Goal: Task Accomplishment & Management: Use online tool/utility

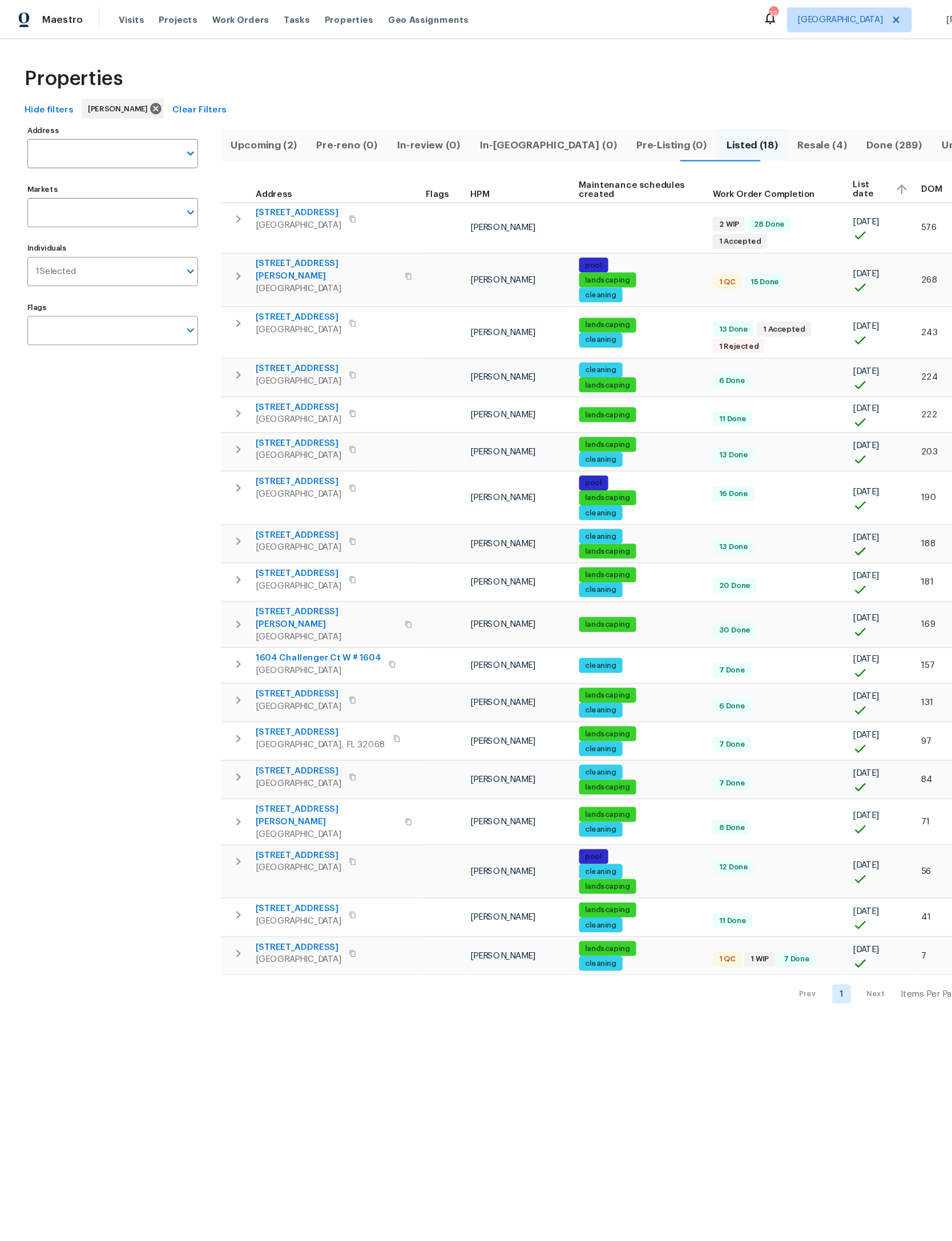
click at [260, 125] on button "Upcoming (2)" at bounding box center [242, 134] width 78 height 30
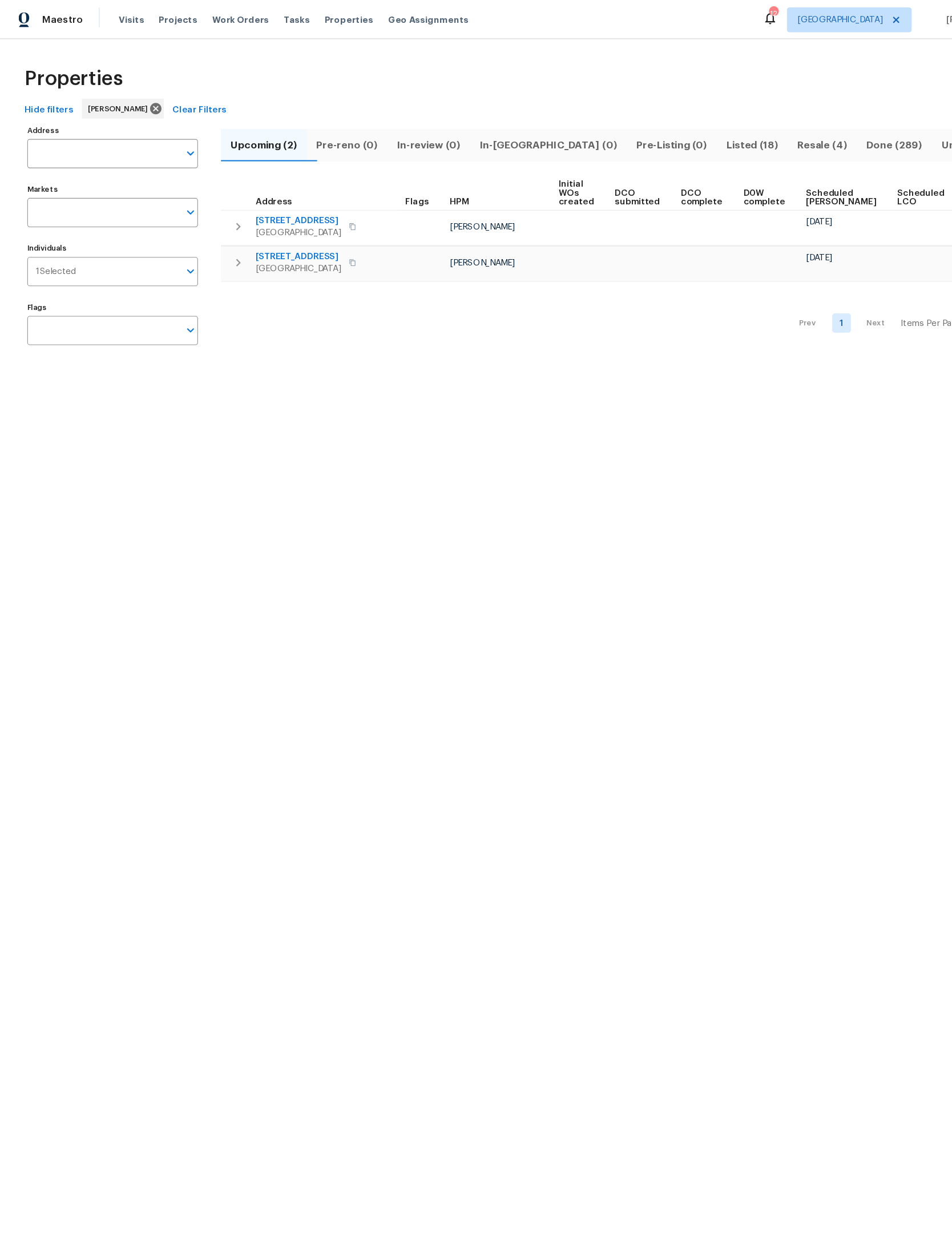
click at [745, 133] on span "Resale (4)" at bounding box center [756, 134] width 50 height 16
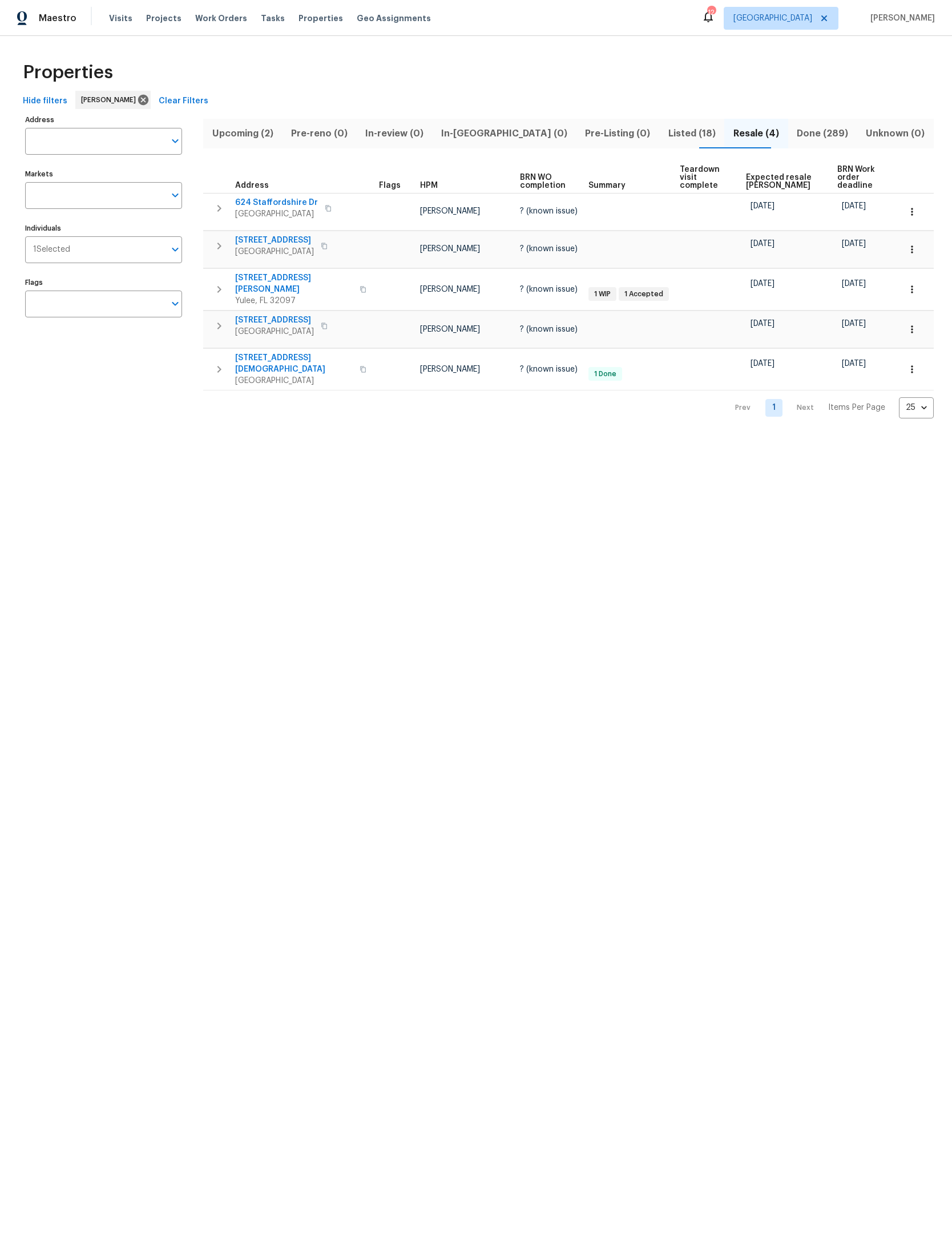
click at [248, 129] on span "Upcoming (2)" at bounding box center [242, 134] width 65 height 16
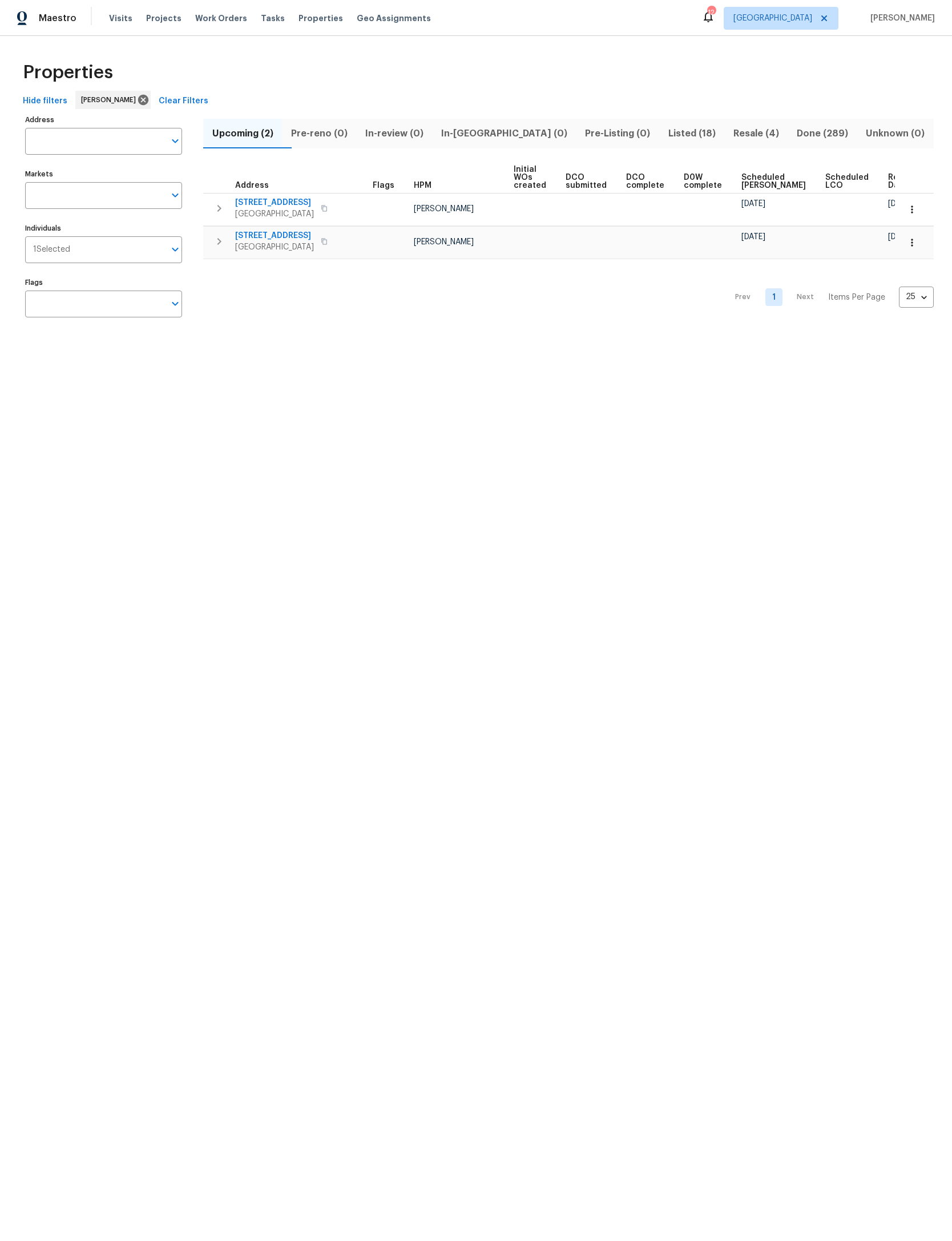
click at [494, 124] on button "In-[GEOGRAPHIC_DATA] (0)" at bounding box center [504, 134] width 144 height 30
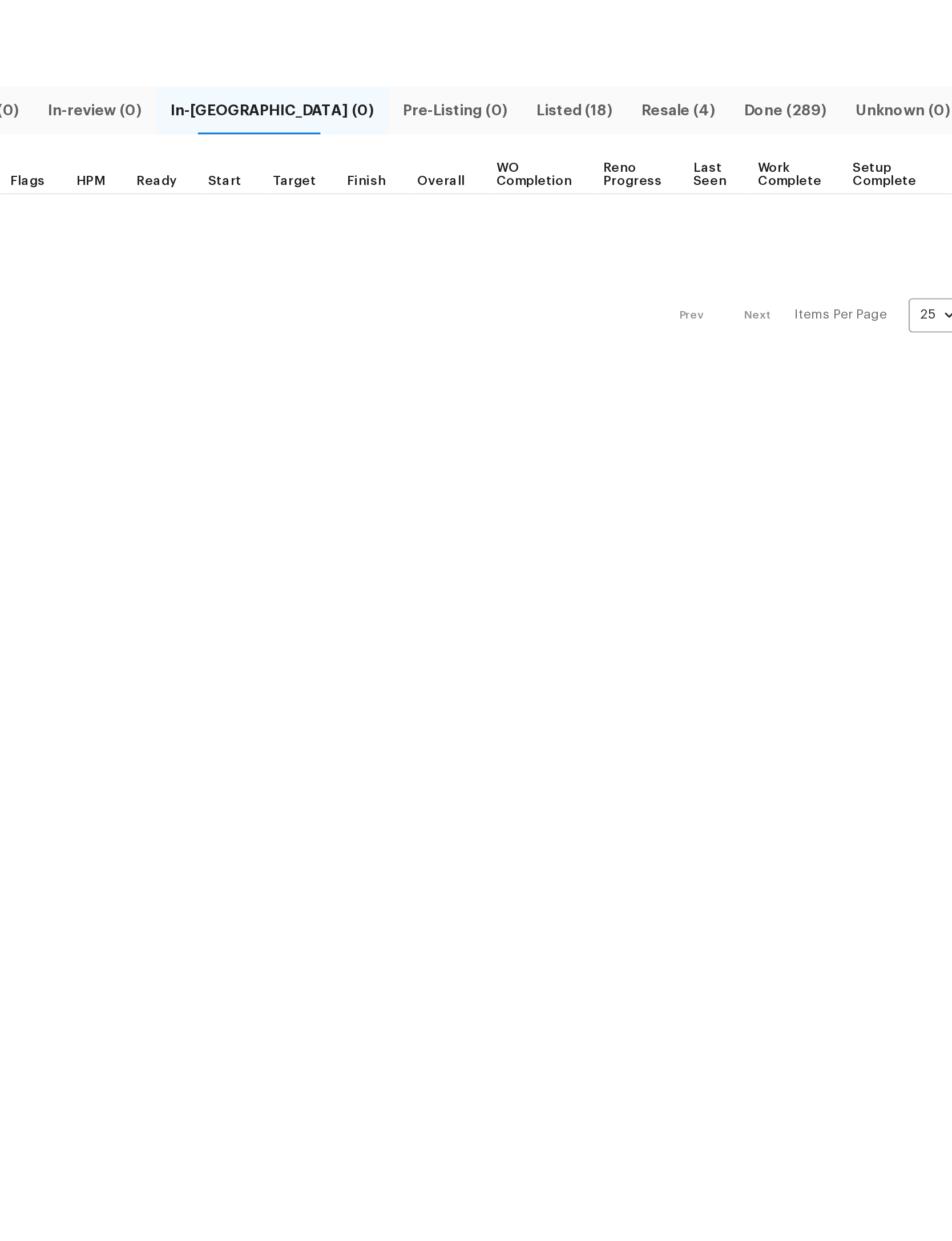
click at [666, 126] on span "Listed (18)" at bounding box center [692, 134] width 51 height 16
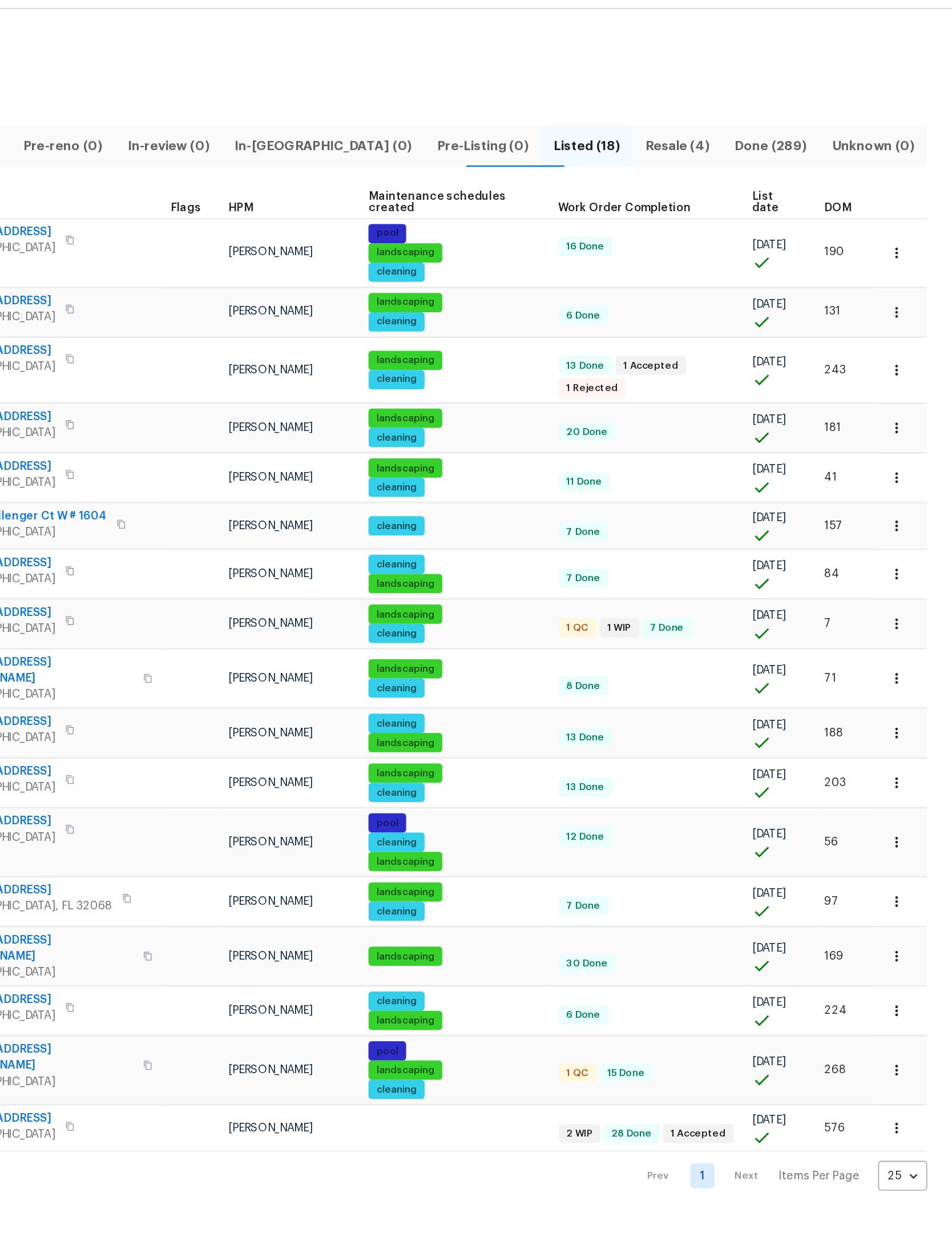
click at [907, 704] on icon "button" at bounding box center [912, 709] width 11 height 11
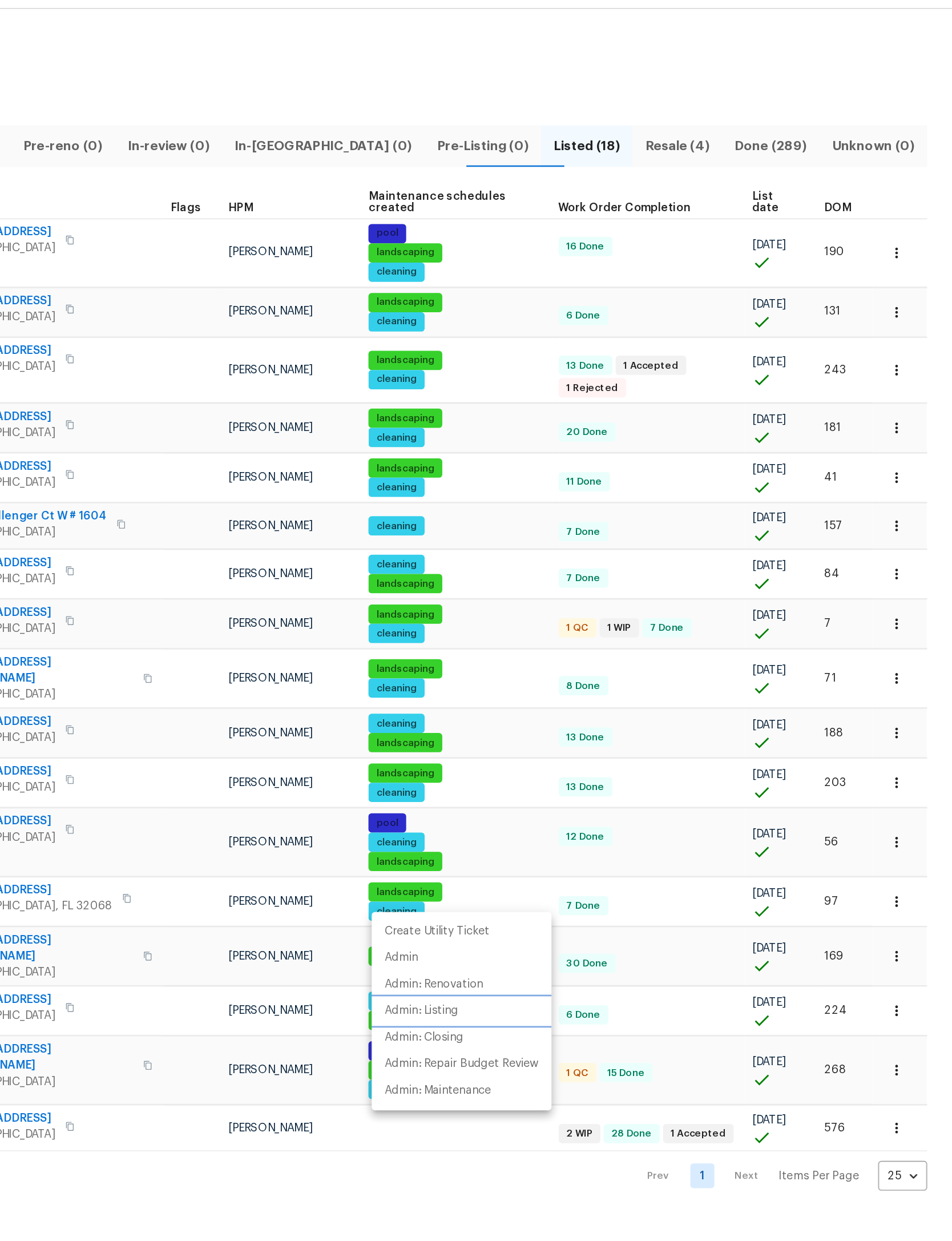
click at [548, 743] on p "Admin: Listing" at bounding box center [574, 748] width 52 height 12
click at [639, 176] on div at bounding box center [476, 620] width 952 height 1241
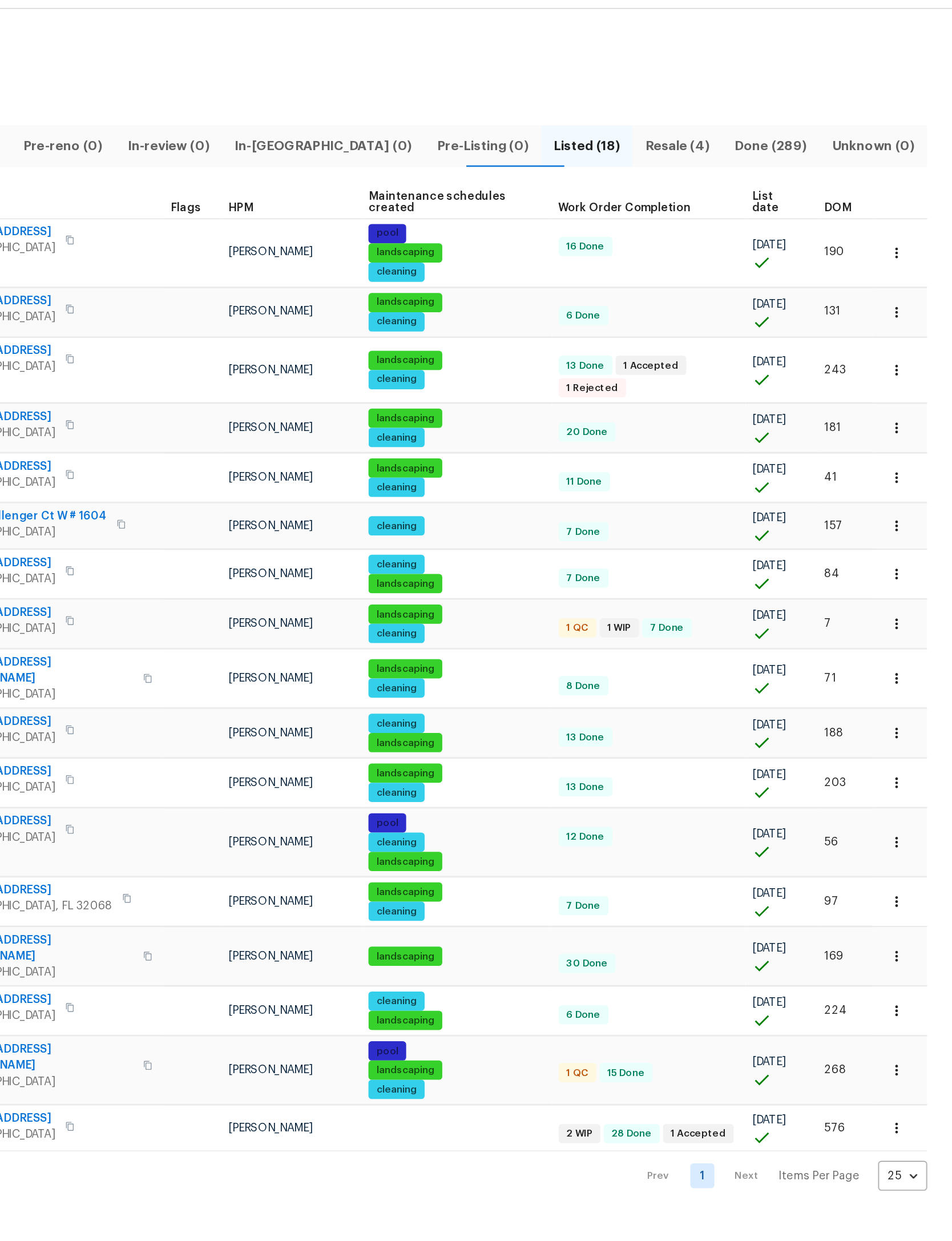
click at [900, 197] on button "button" at bounding box center [912, 209] width 25 height 25
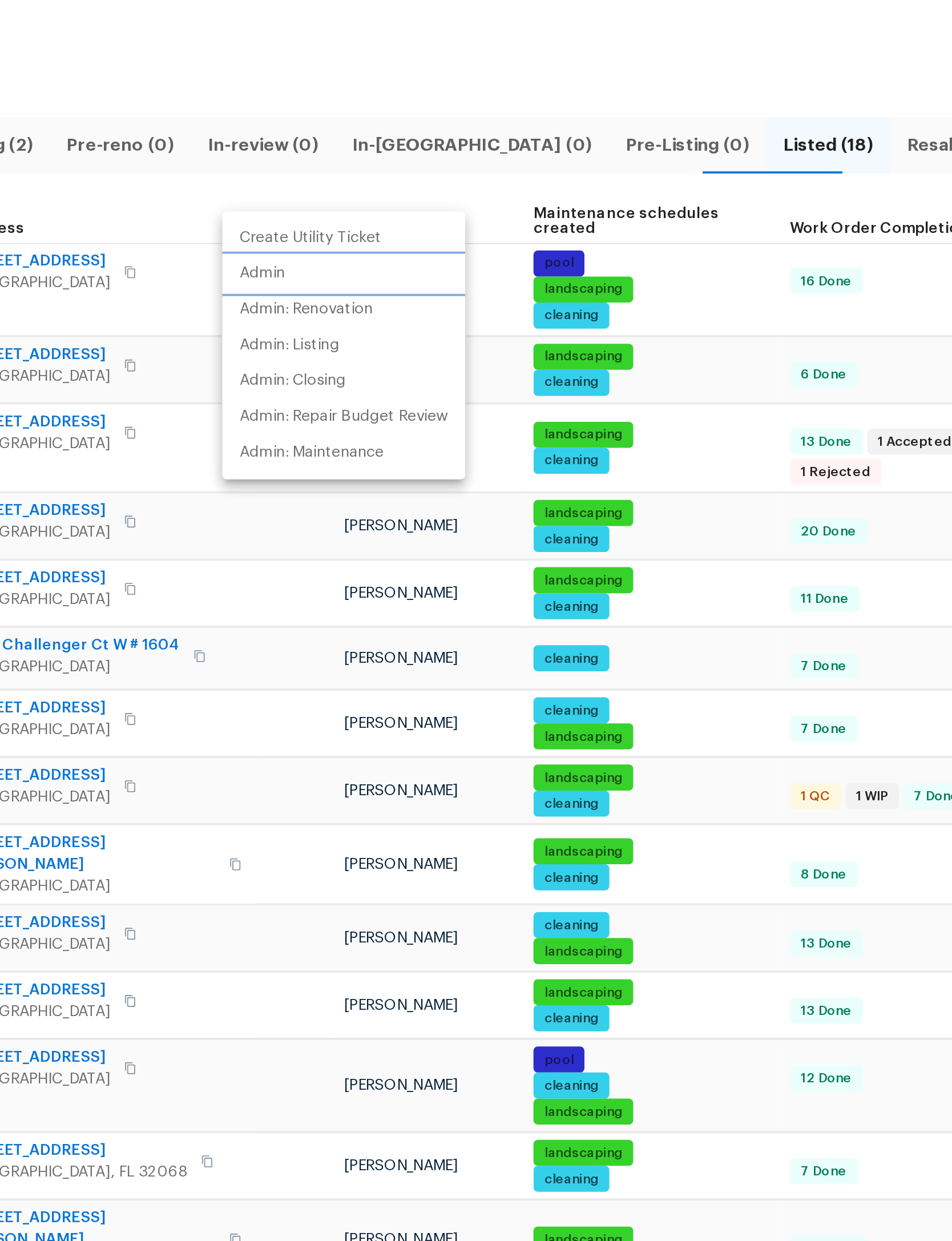
click at [382, 195] on p "Admin" at bounding box center [394, 201] width 24 height 12
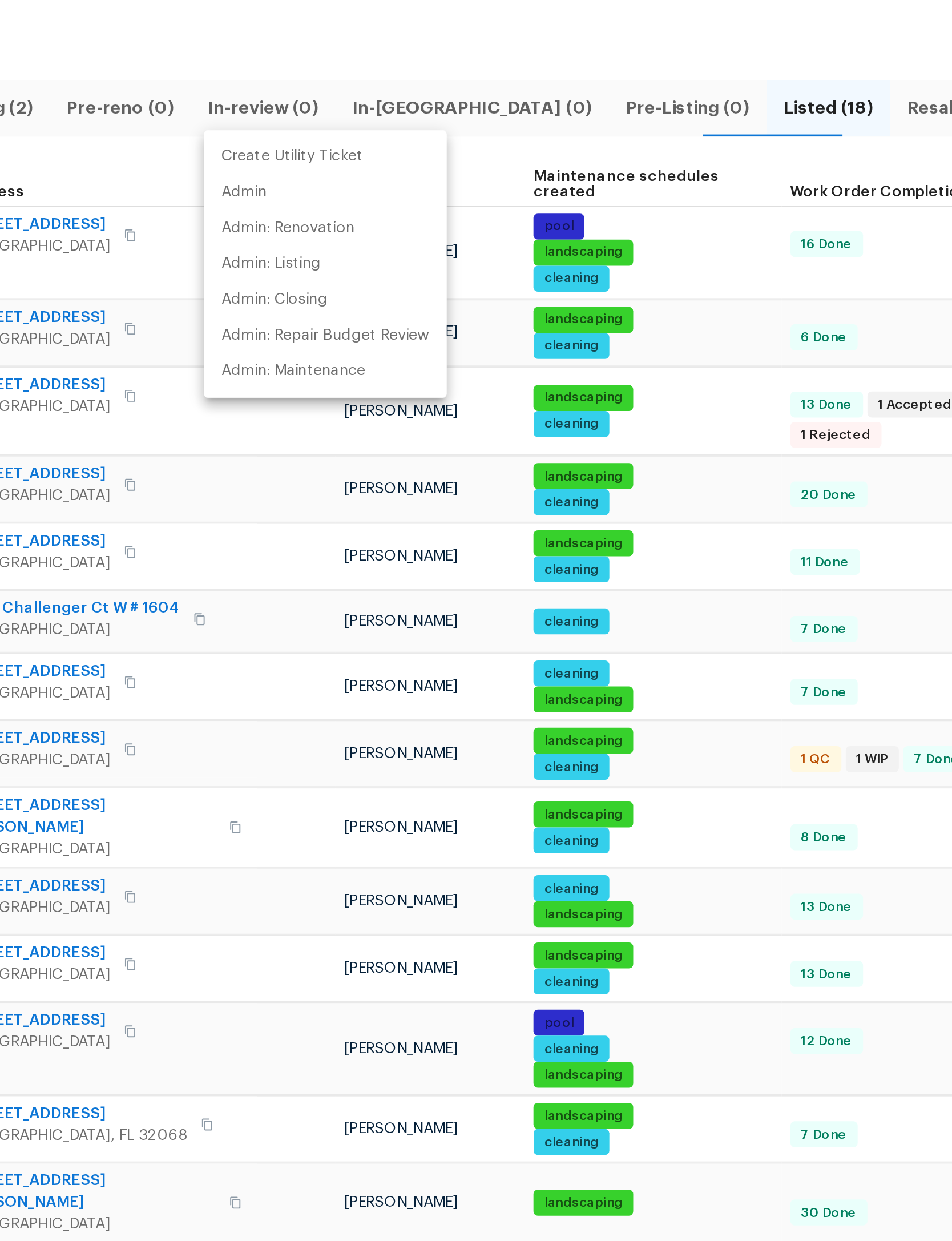
click at [326, 41] on div at bounding box center [476, 620] width 952 height 1241
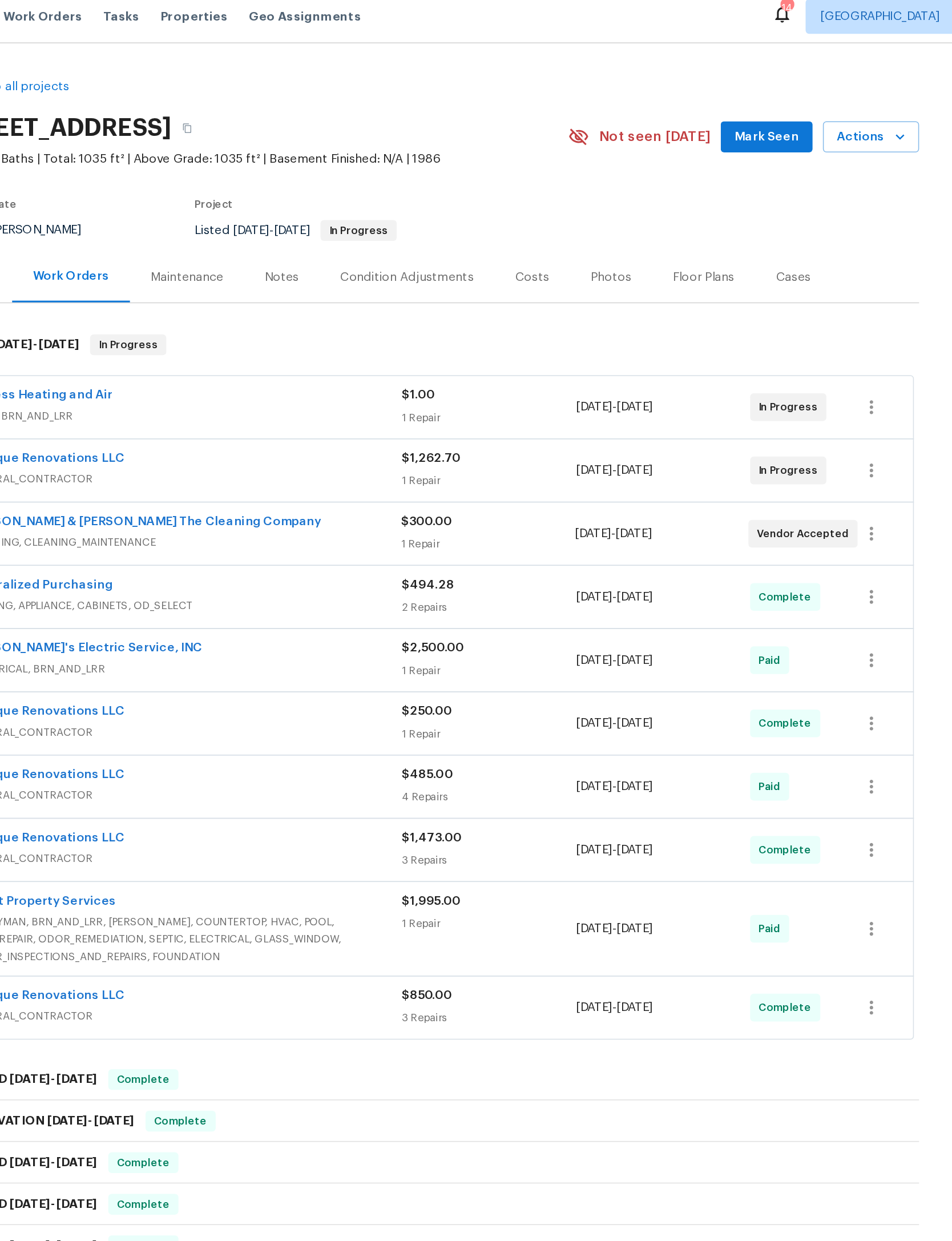
click at [667, 87] on button "Mark Seen" at bounding box center [697, 98] width 60 height 21
